Goal: Task Accomplishment & Management: Manage account settings

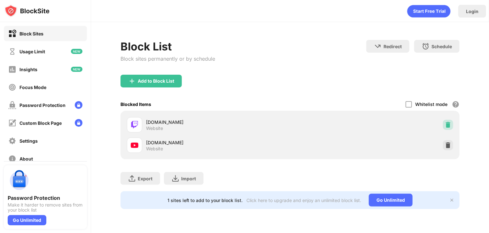
click at [449, 122] on img at bounding box center [448, 125] width 6 height 6
